Goal: Task Accomplishment & Management: Manage account settings

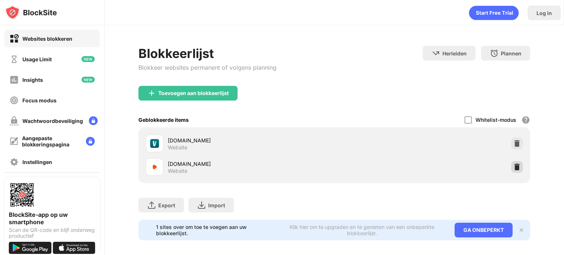
click at [513, 169] on img at bounding box center [516, 166] width 7 height 7
